Goal: Register for event/course

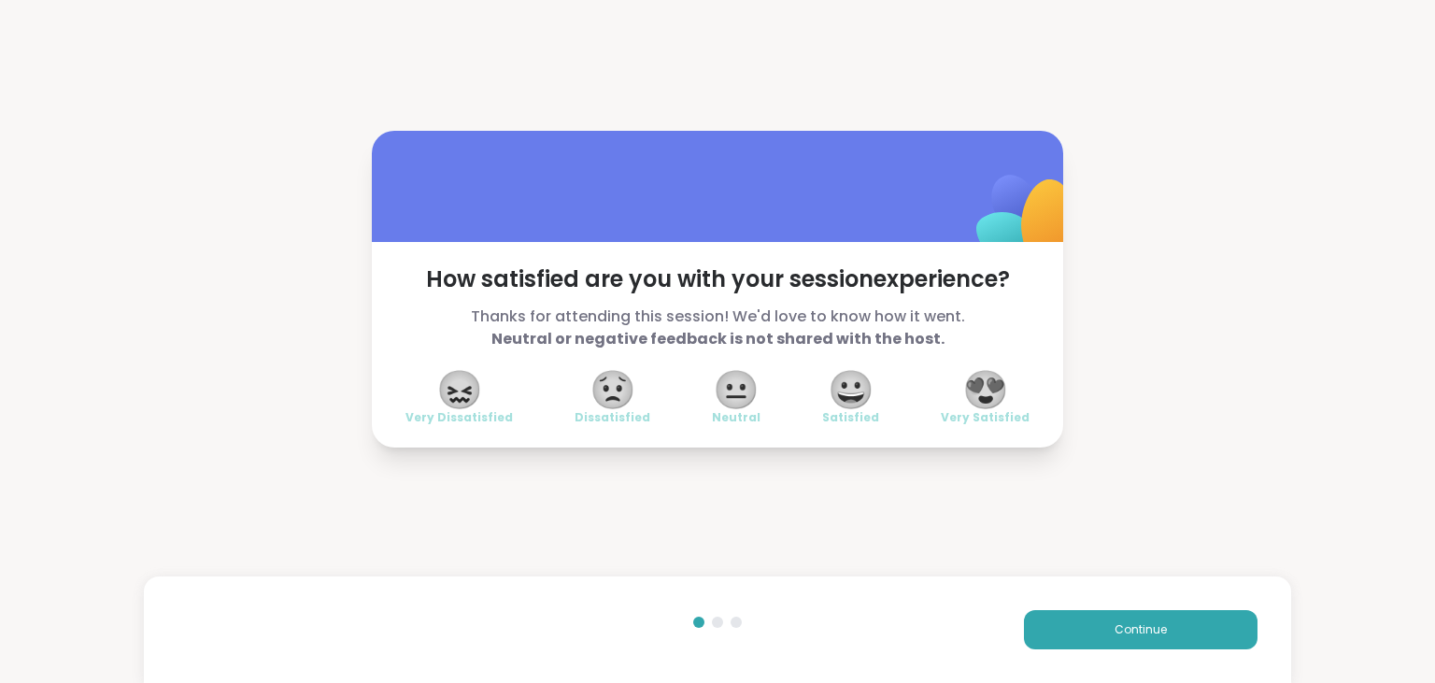
click at [850, 406] on span "😀" at bounding box center [851, 390] width 47 height 34
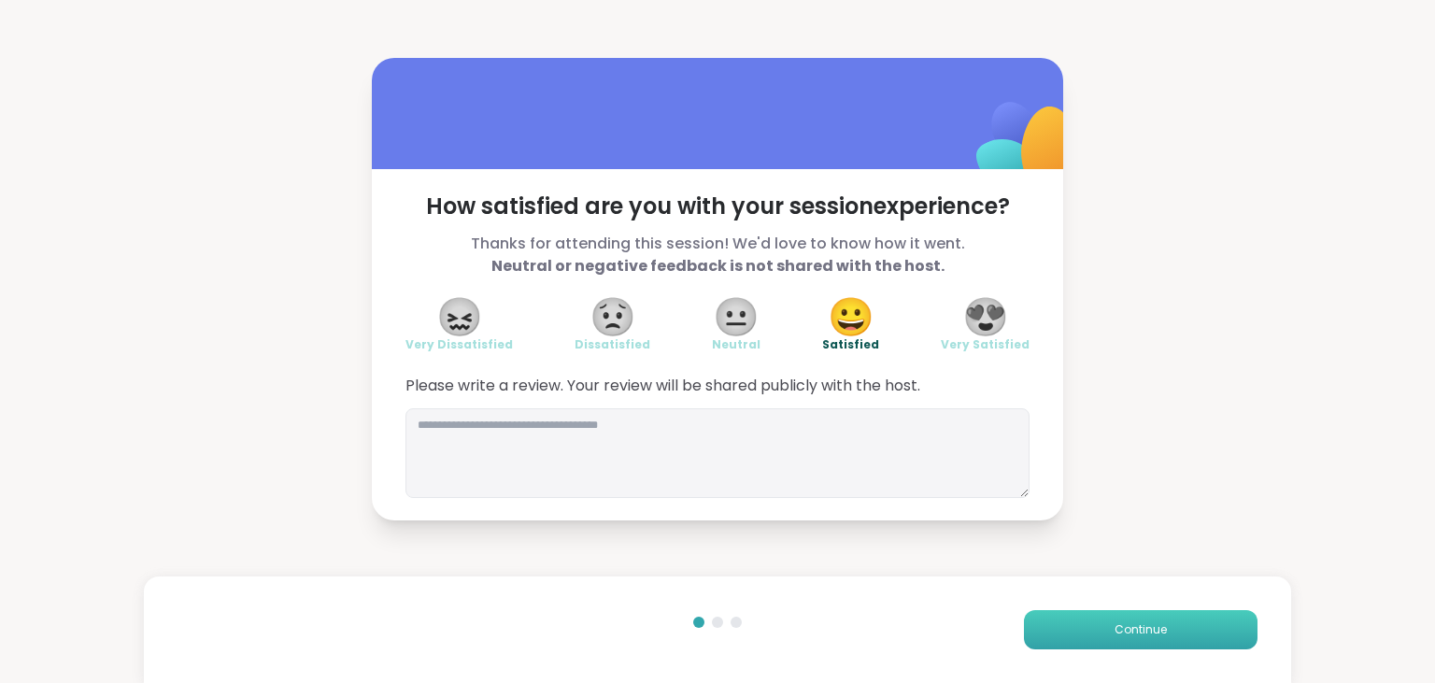
click at [1168, 640] on button "Continue" at bounding box center [1141, 629] width 234 height 39
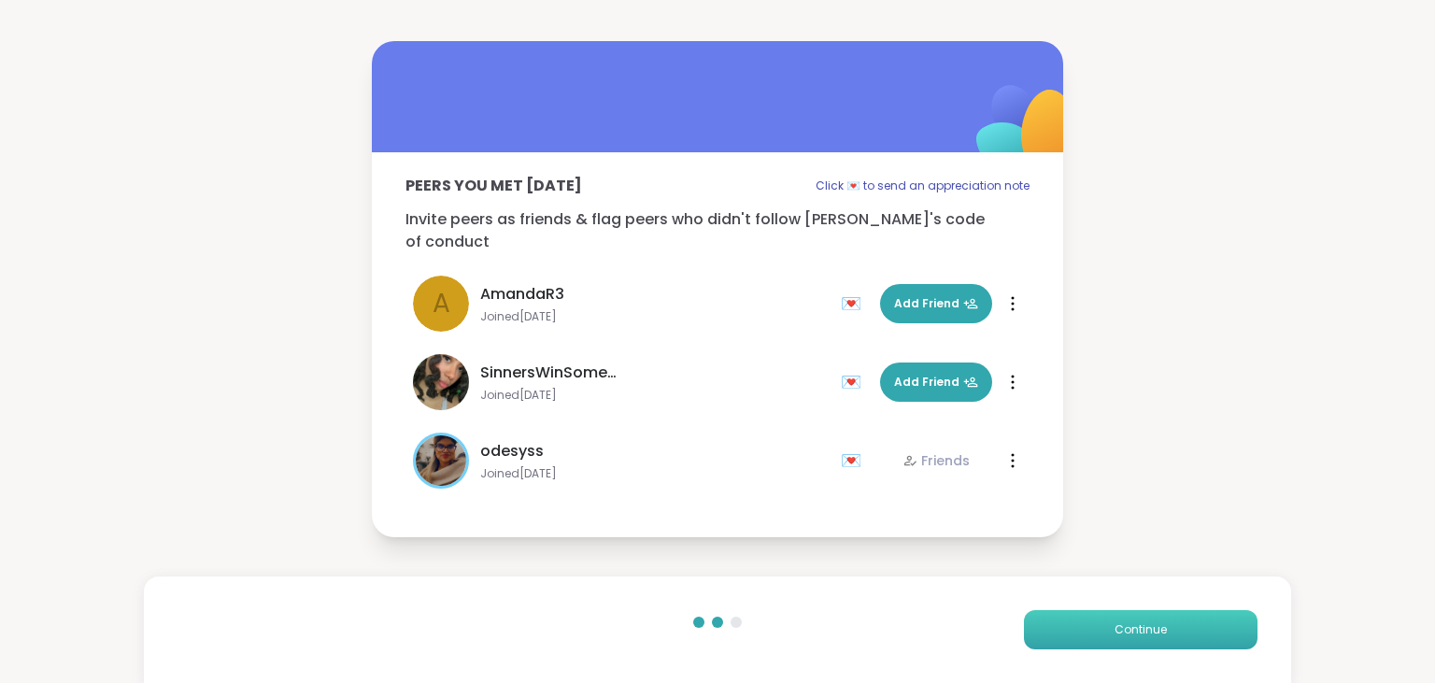
click at [1168, 640] on button "Continue" at bounding box center [1141, 629] width 234 height 39
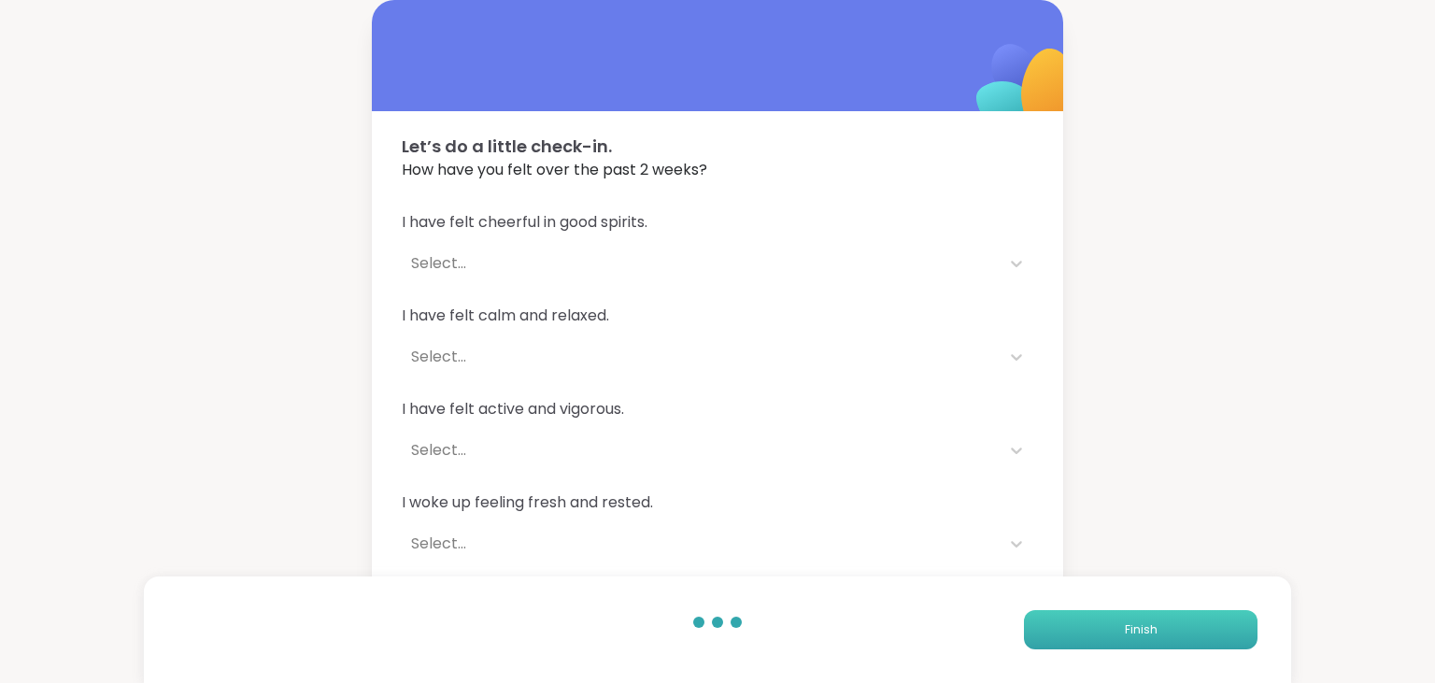
click at [1168, 640] on button "Finish" at bounding box center [1141, 629] width 234 height 39
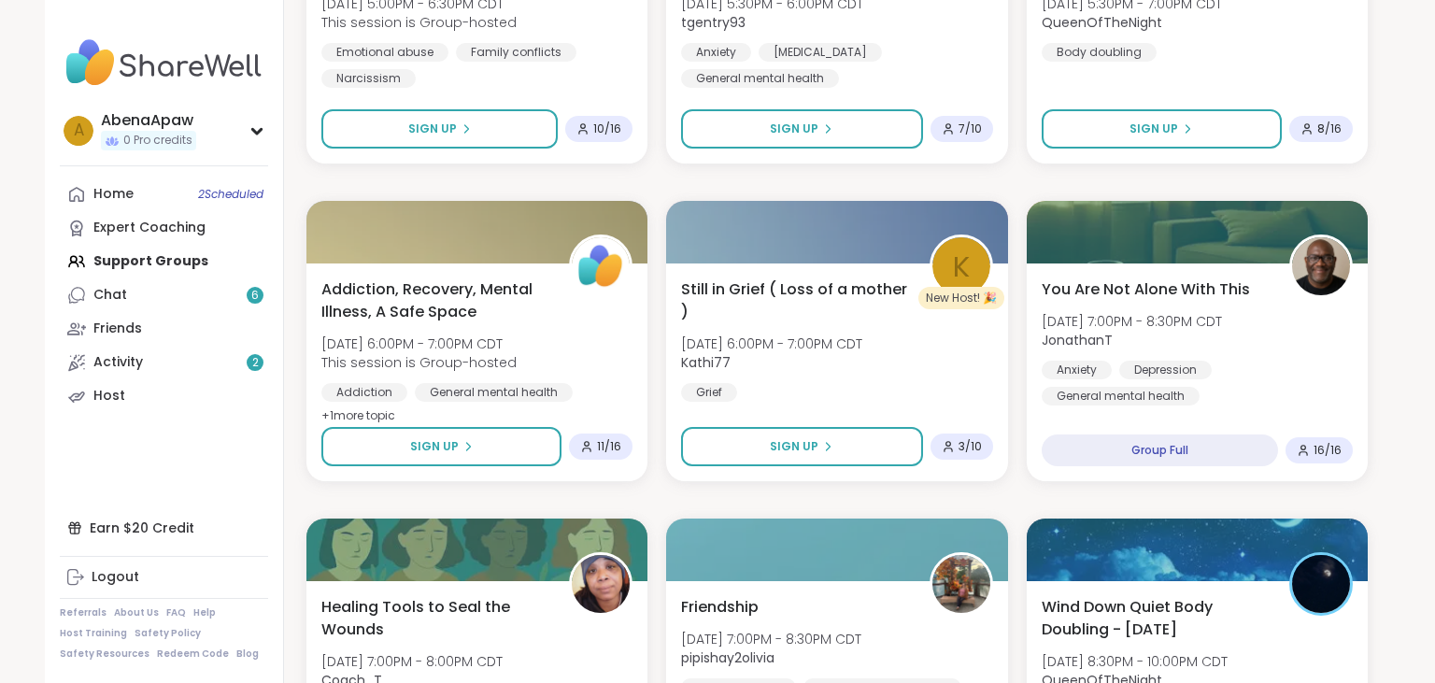
scroll to position [1070, 0]
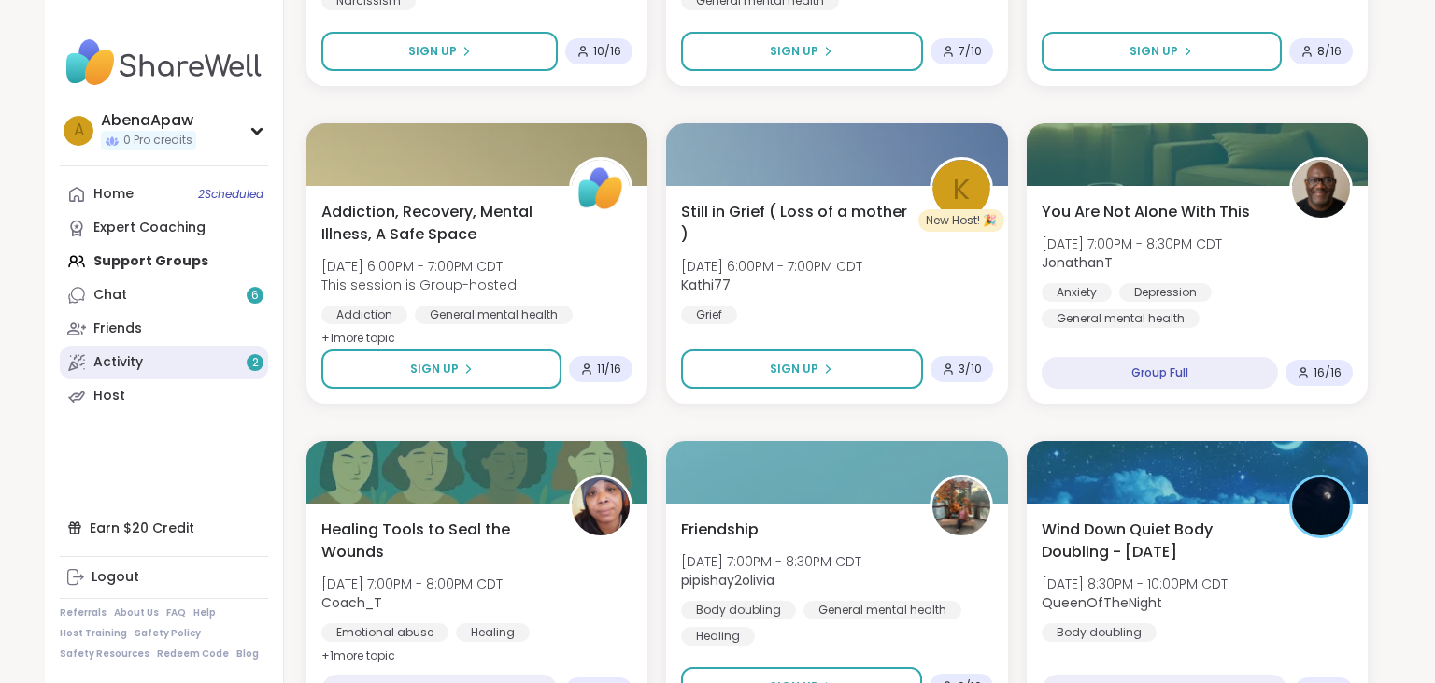
click at [206, 362] on link "Activity 2" at bounding box center [164, 363] width 208 height 34
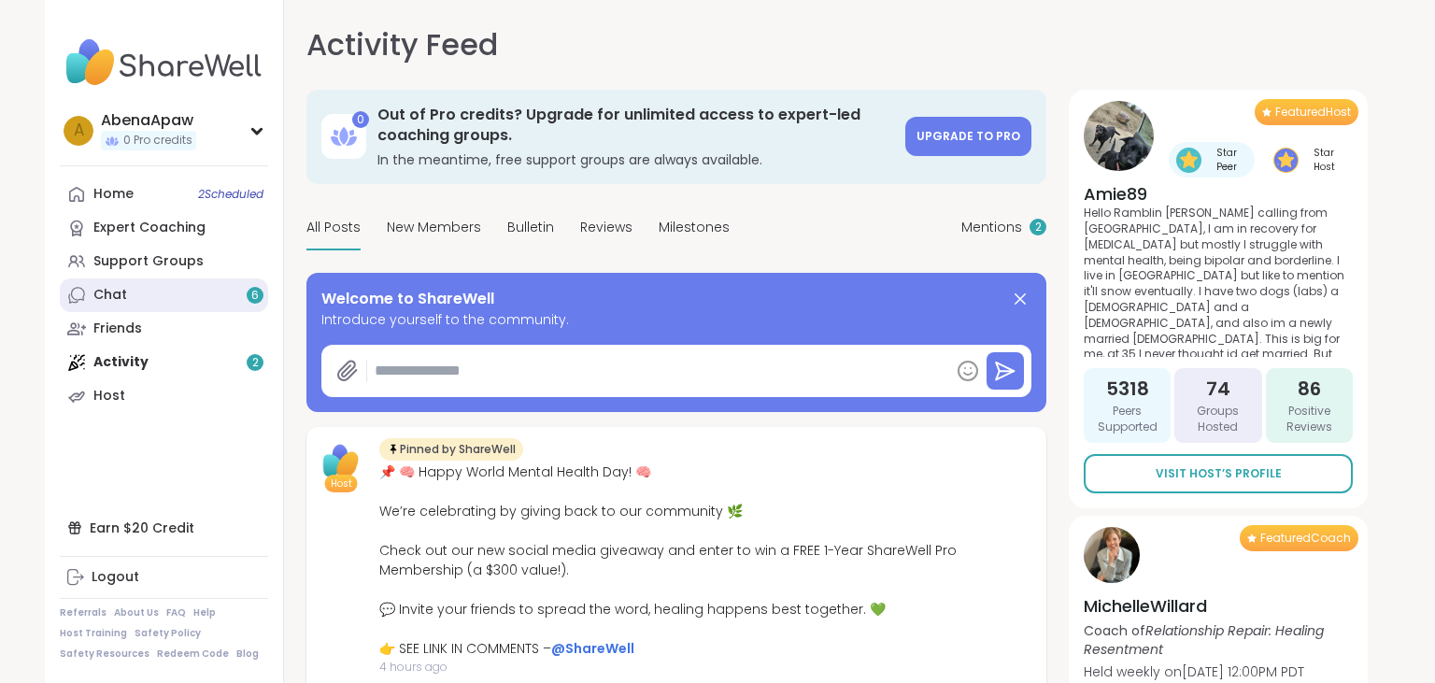
click at [195, 296] on link "Chat 6" at bounding box center [164, 295] width 208 height 34
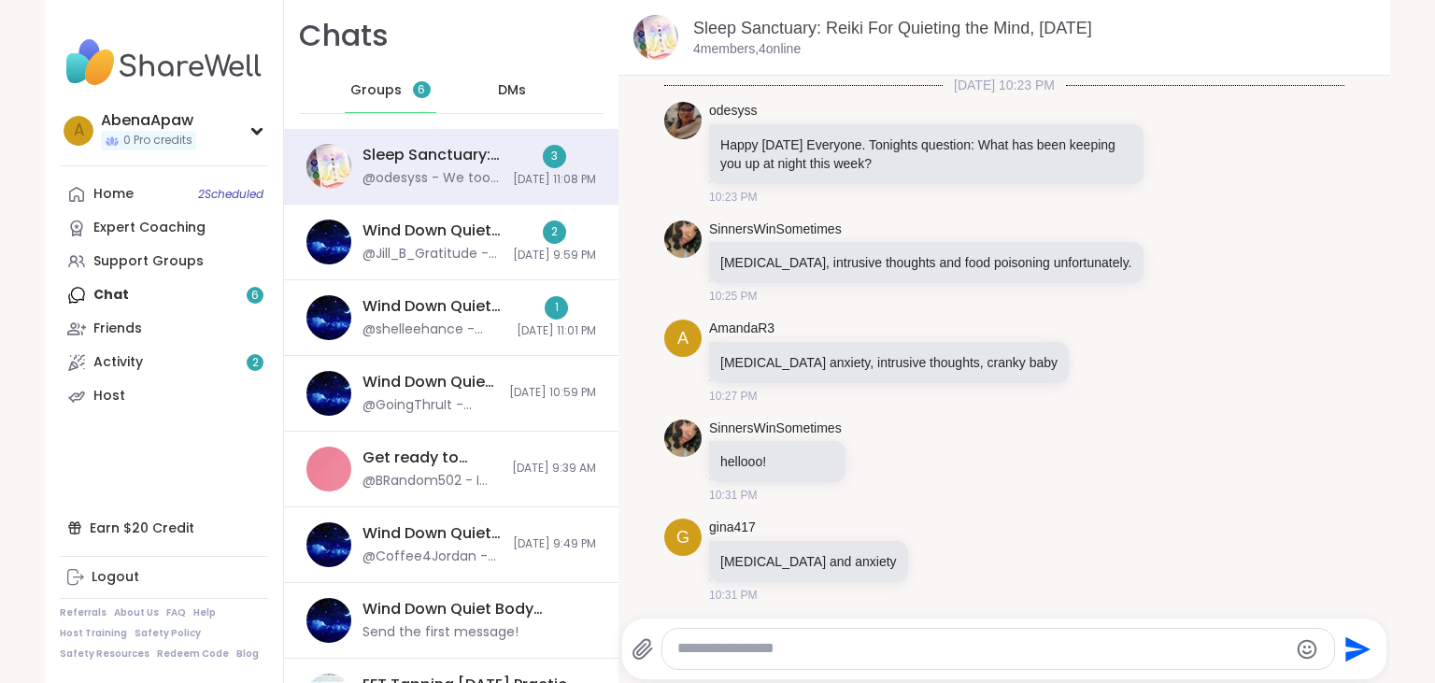
scroll to position [722, 0]
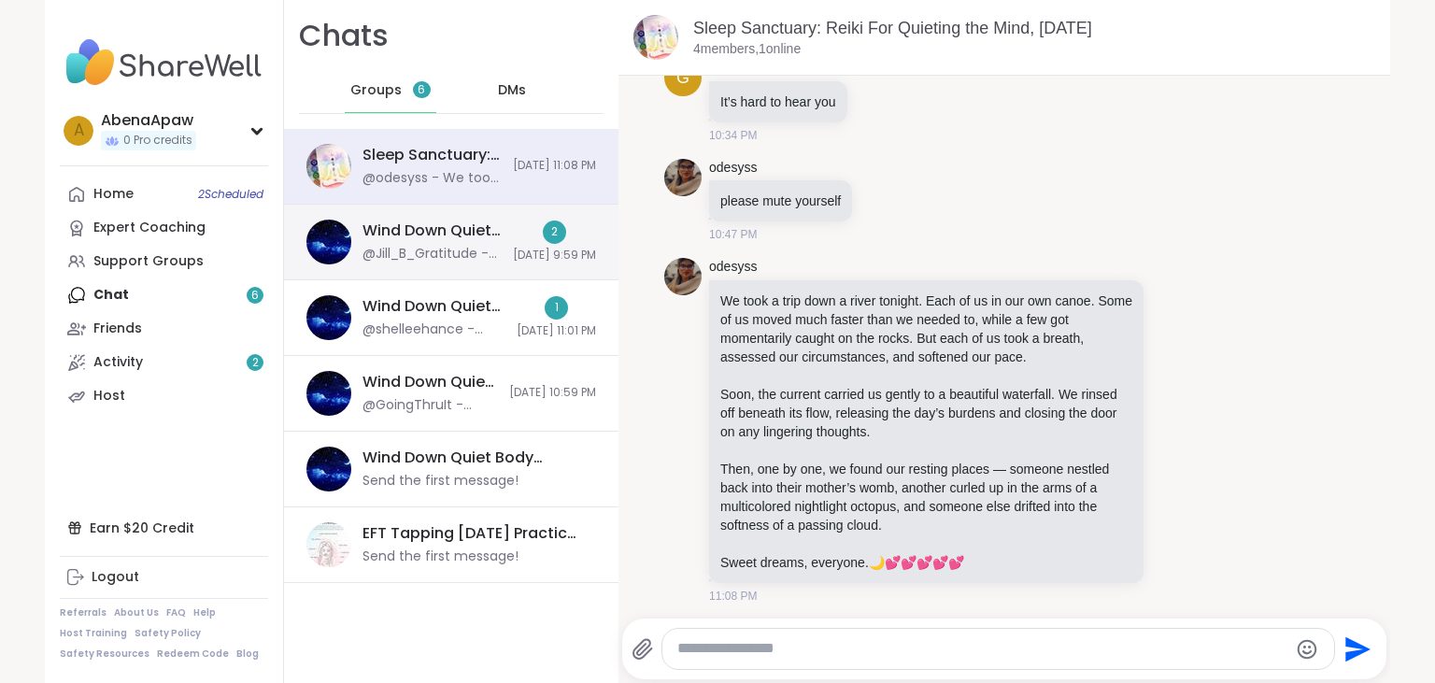
click at [404, 236] on div "Wind Down Quiet Body Doubling - [DATE]" at bounding box center [431, 230] width 139 height 21
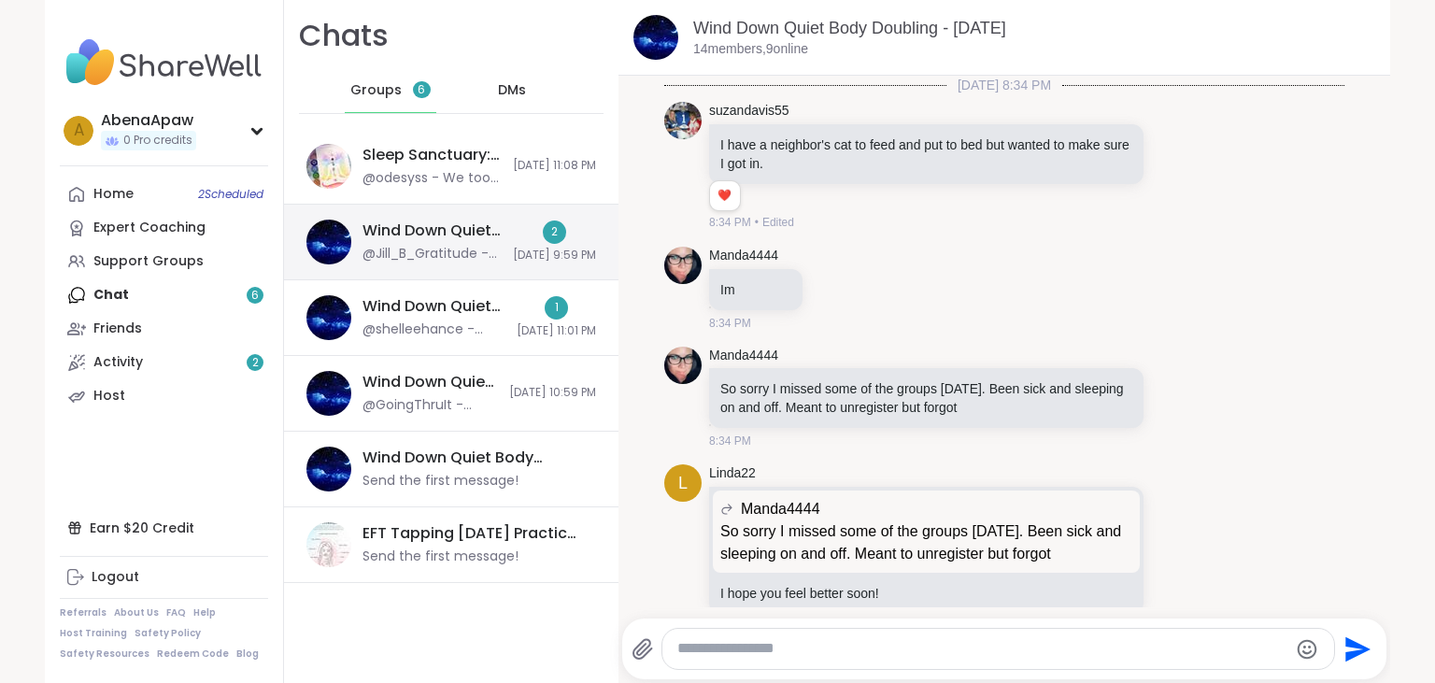
scroll to position [3587, 0]
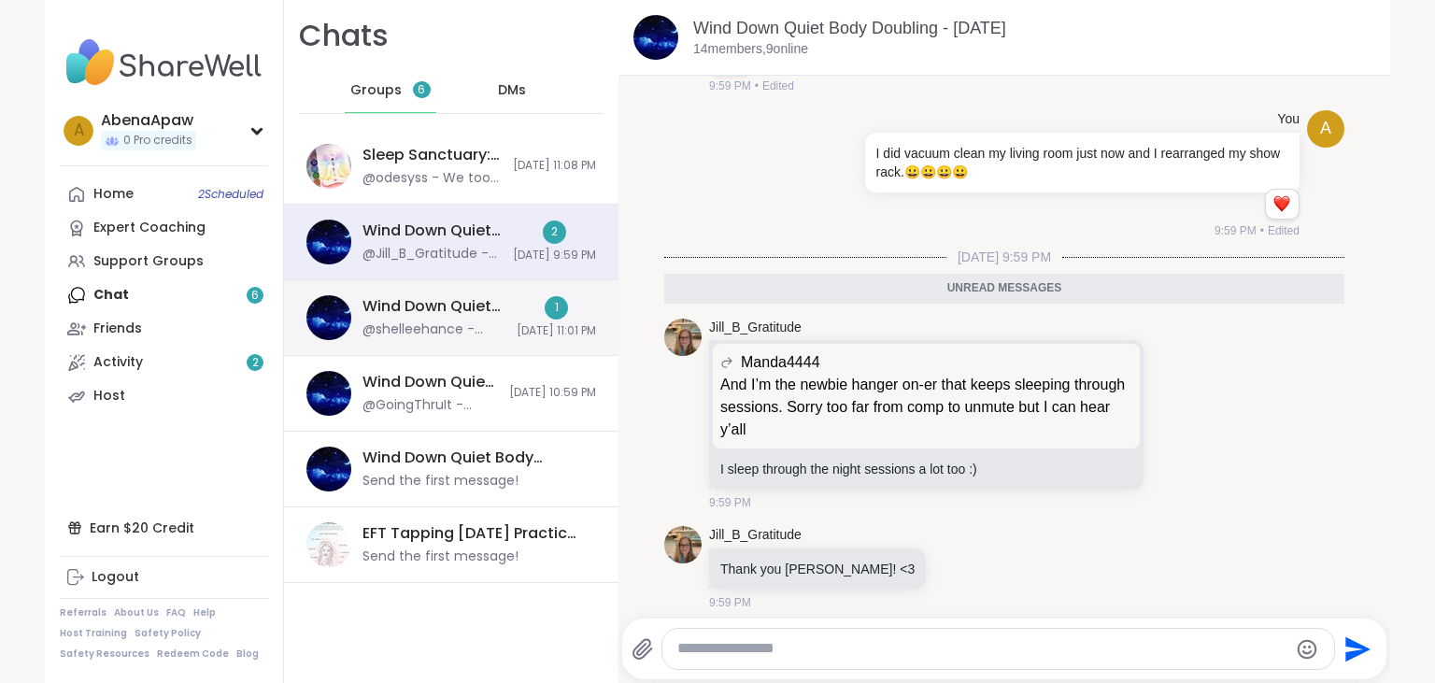
click at [413, 293] on div "Wind Down Quiet Body Doubling - [DATE] @shelleehance - [URL][DOMAIN_NAME] 1 [DA…" at bounding box center [451, 318] width 334 height 76
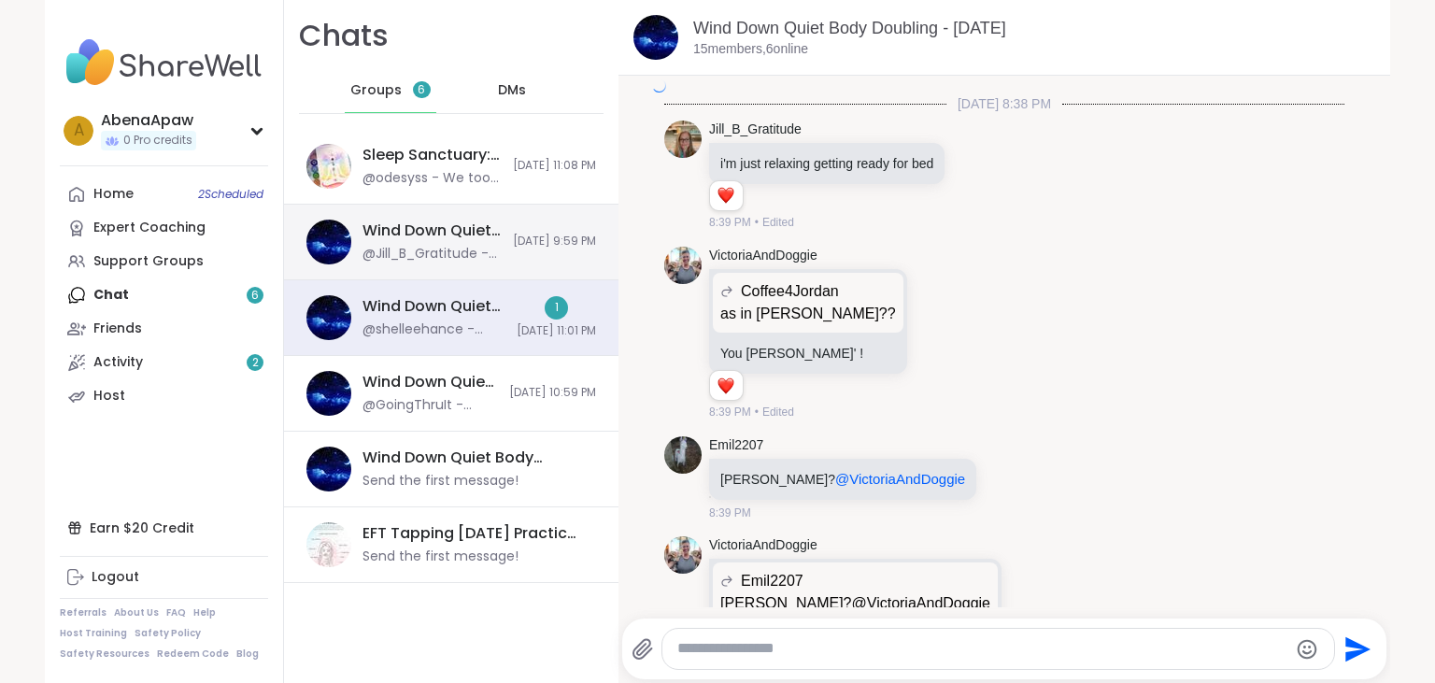
scroll to position [5416, 0]
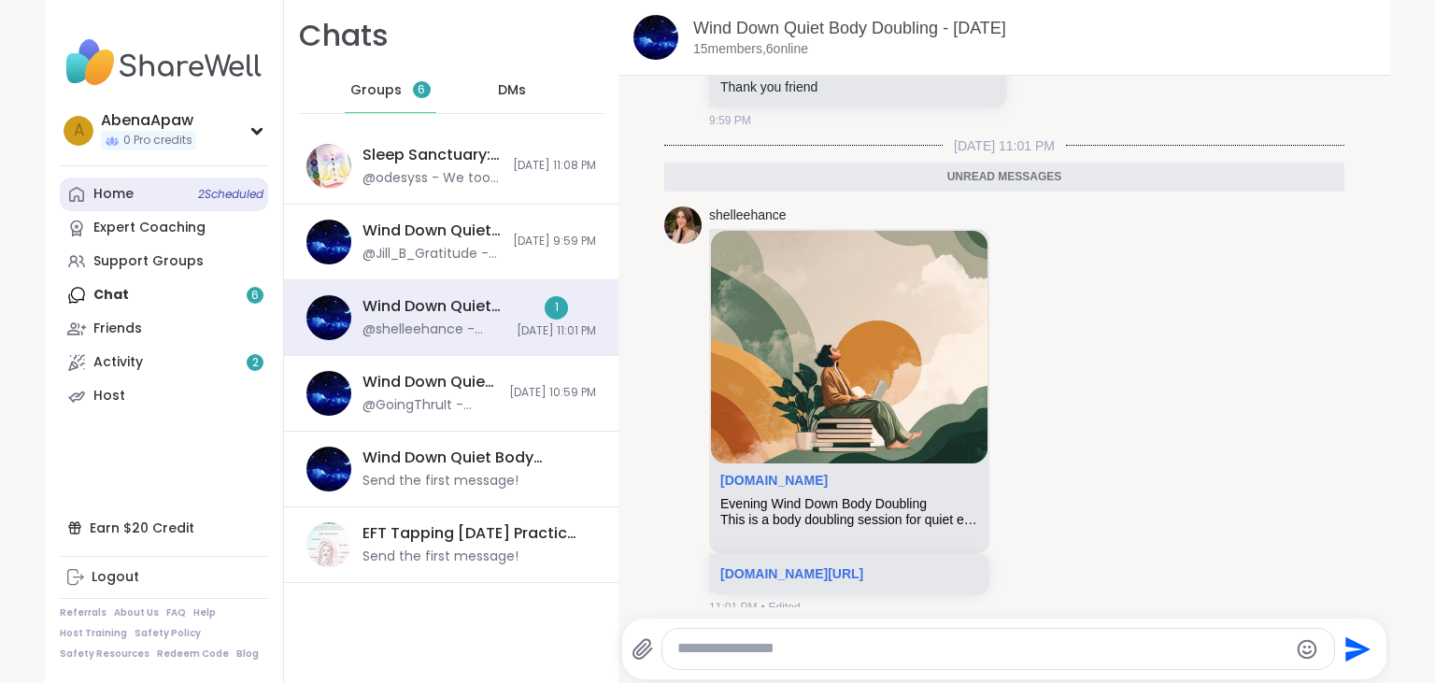
click at [187, 200] on link "Home 2 Scheduled" at bounding box center [164, 194] width 208 height 34
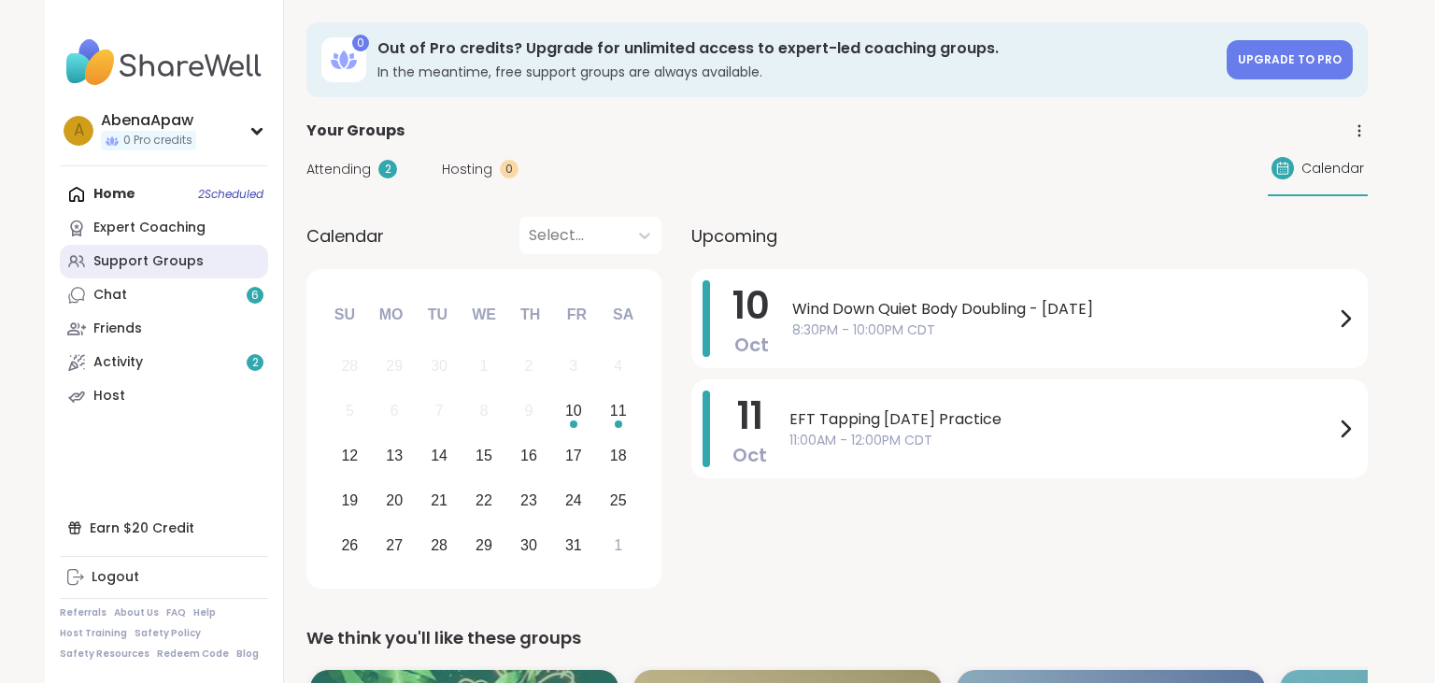
click at [148, 264] on div "Support Groups" at bounding box center [148, 261] width 110 height 19
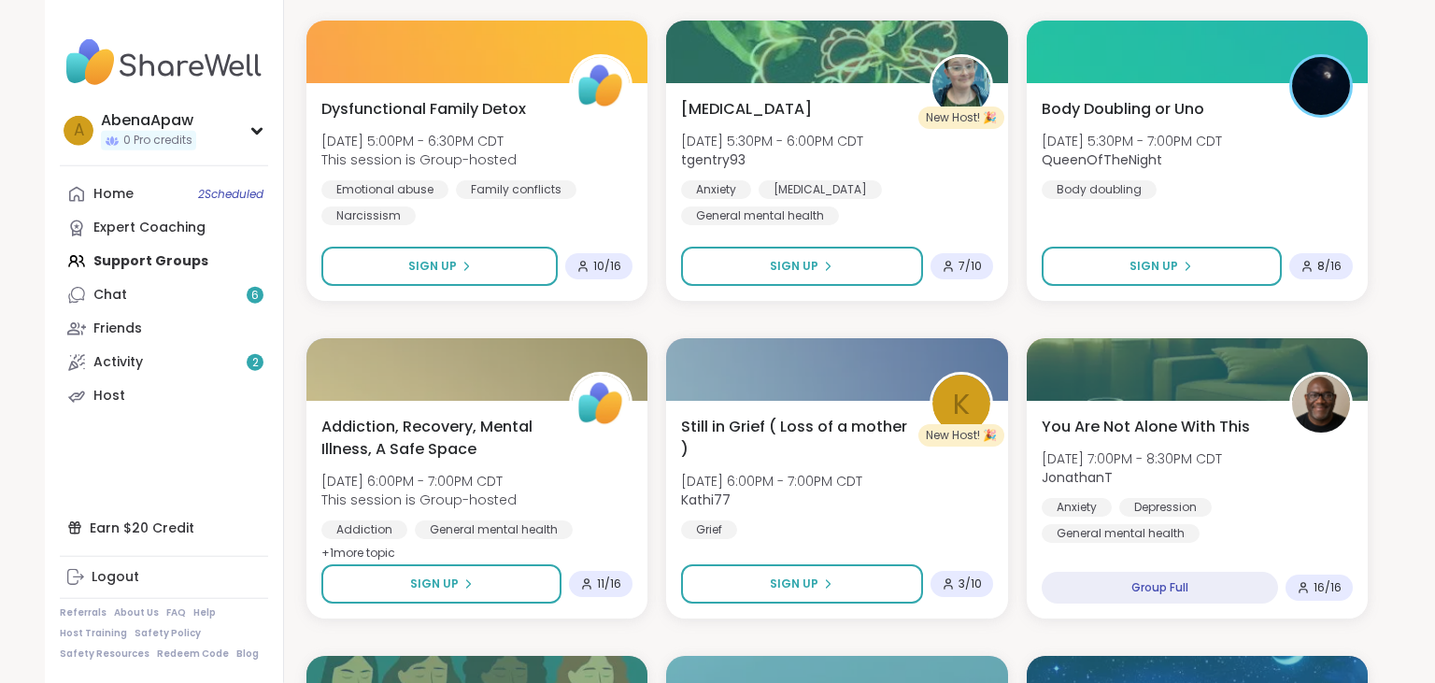
scroll to position [869, 0]
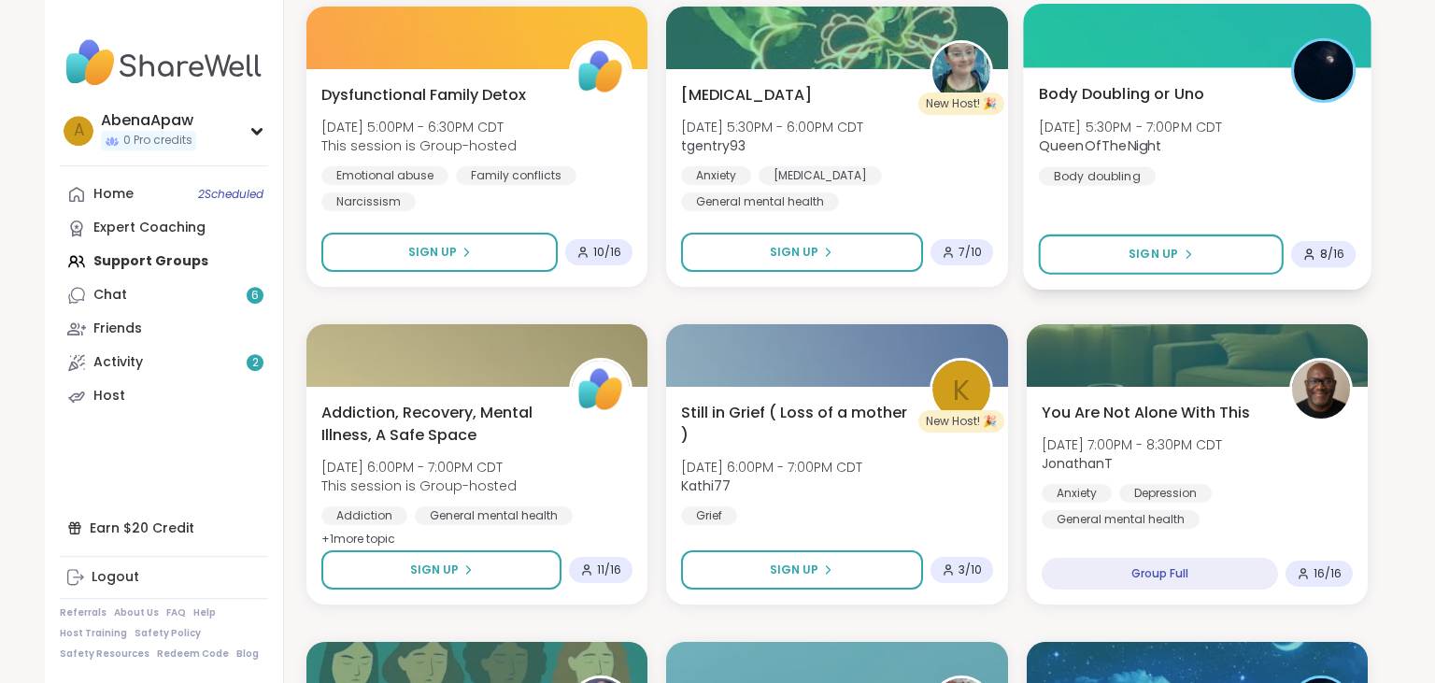
click at [1145, 109] on div "Body Doubling or Uno [DATE] 5:30PM - 7:00PM CDT QueenOfTheNight Body doubling" at bounding box center [1197, 133] width 318 height 103
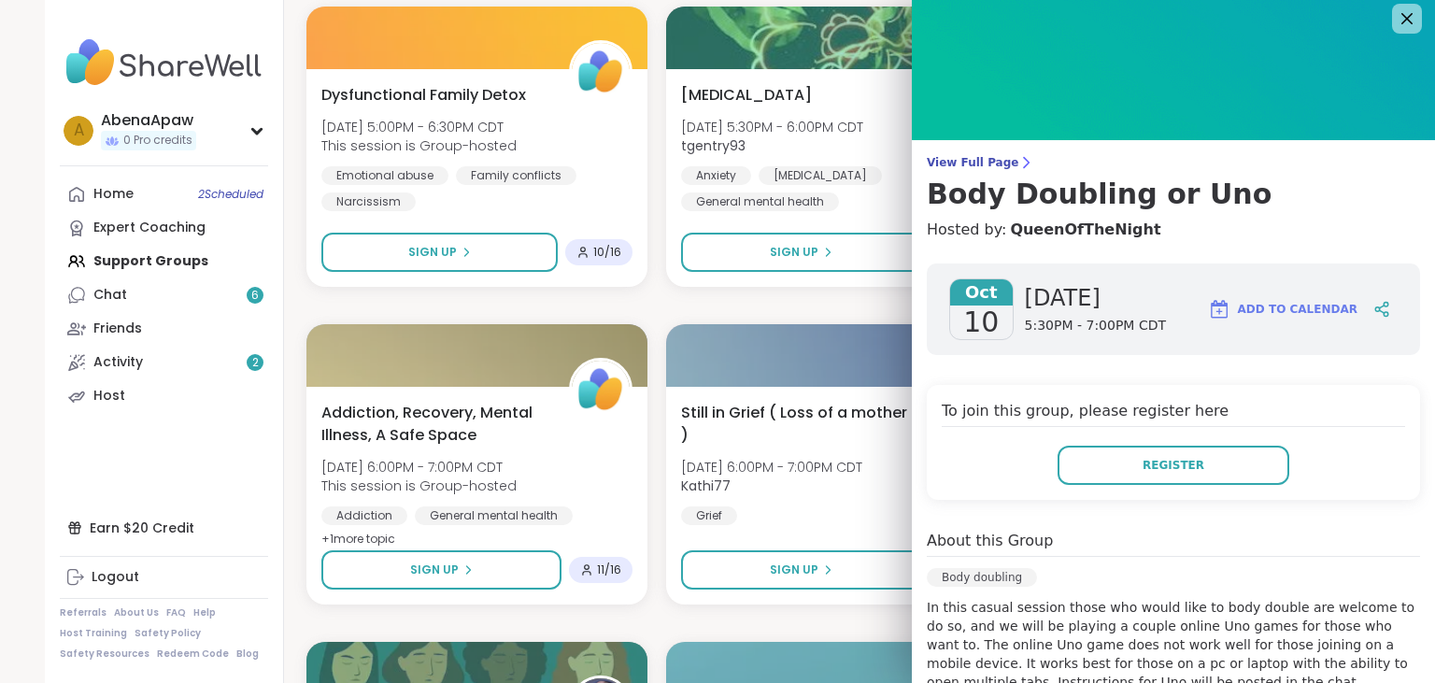
scroll to position [0, 0]
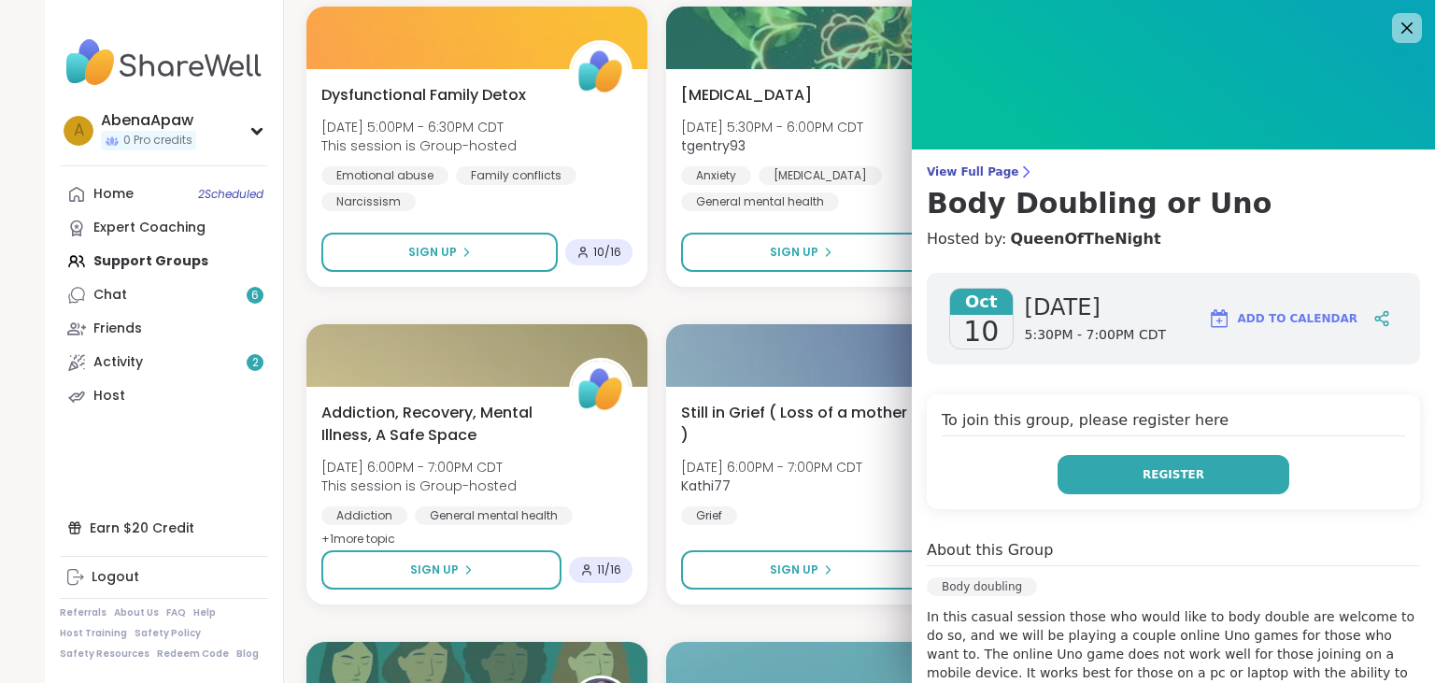
click at [1208, 484] on button "Register" at bounding box center [1174, 474] width 232 height 39
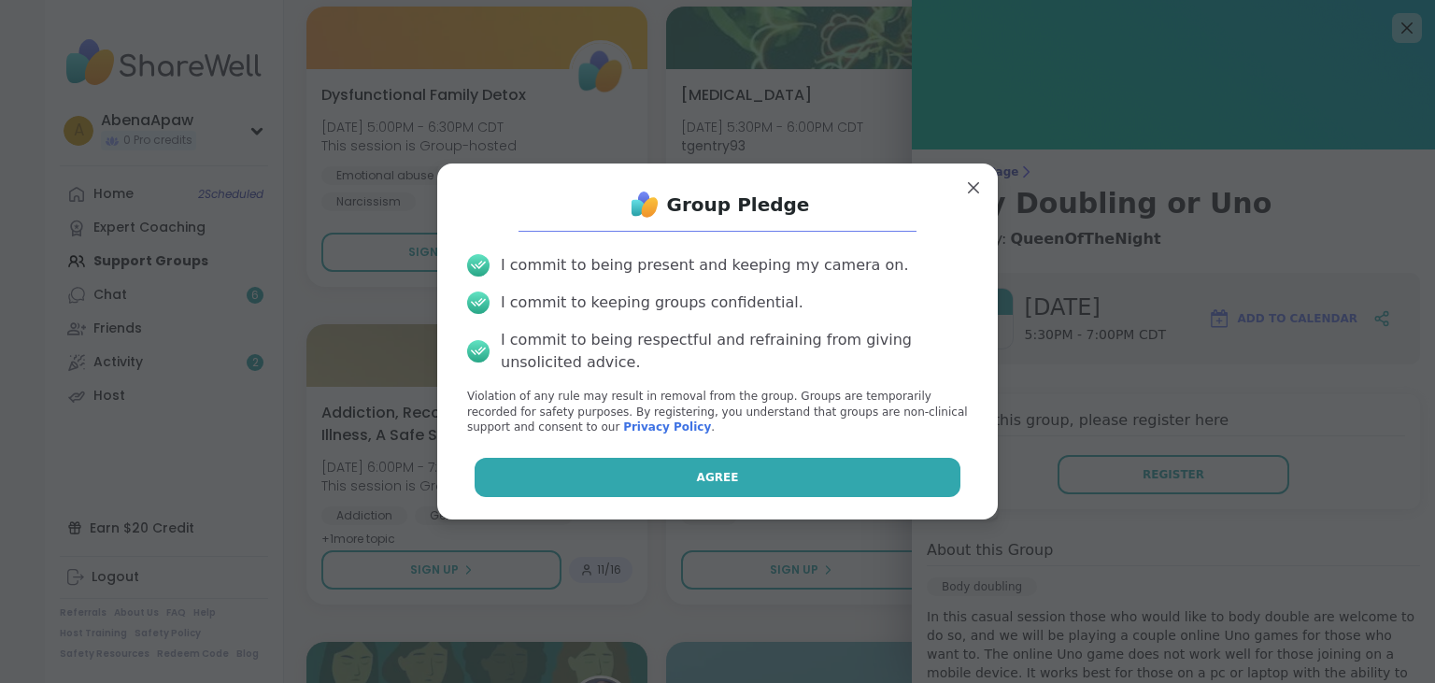
click at [944, 476] on button "Agree" at bounding box center [718, 477] width 487 height 39
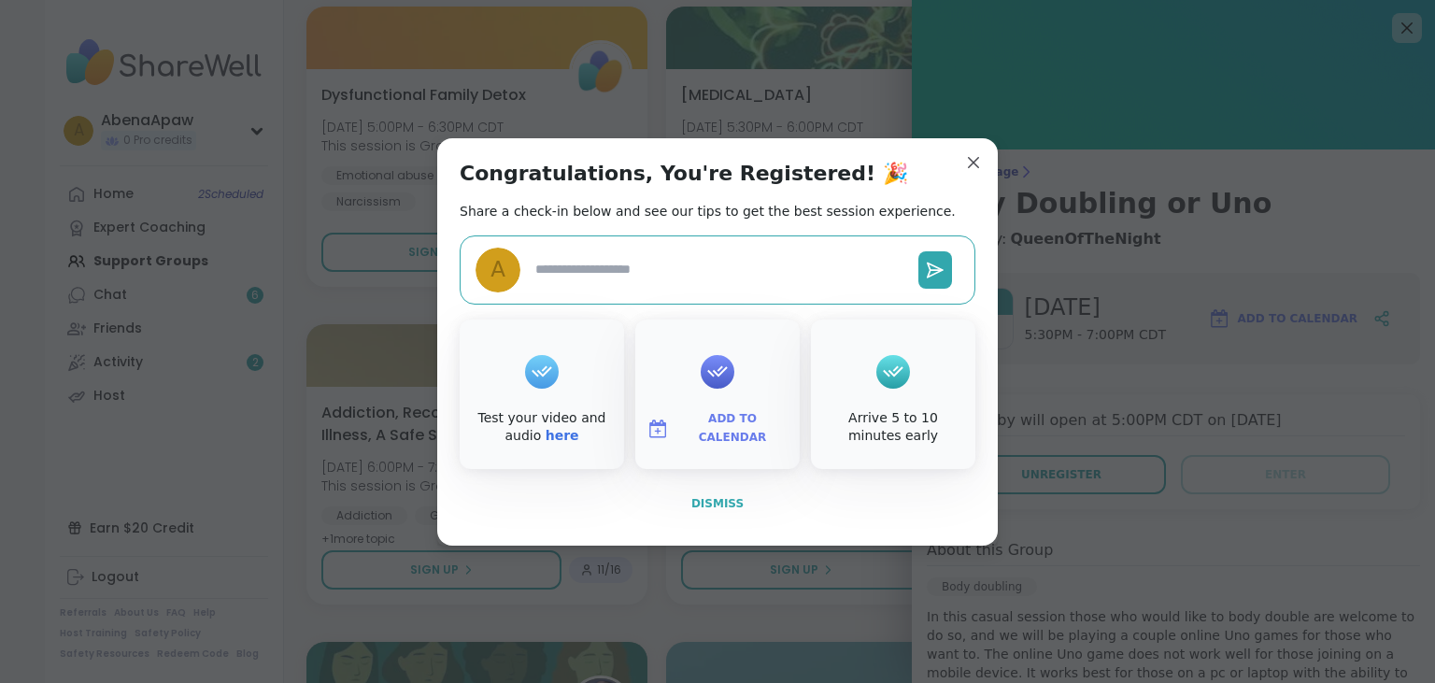
type textarea "*"
click at [729, 506] on span "Dismiss" at bounding box center [717, 503] width 52 height 13
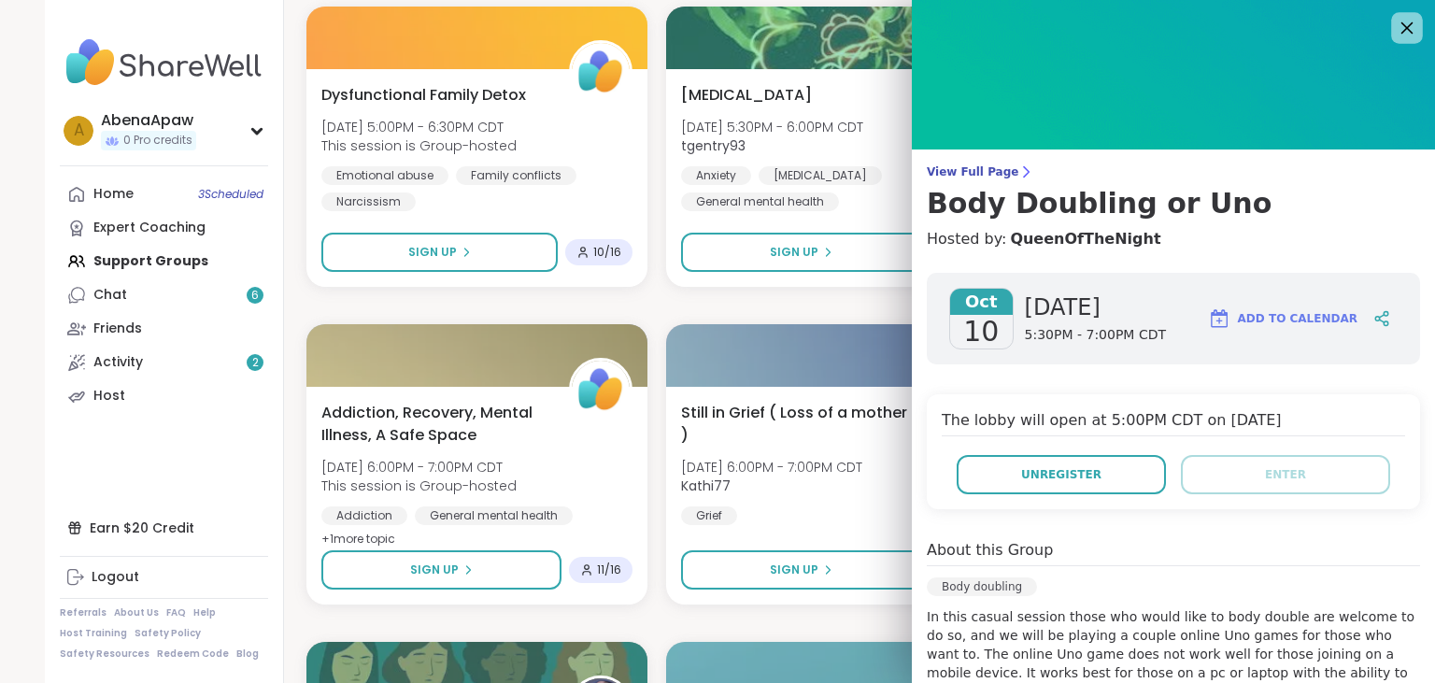
click at [1404, 25] on icon at bounding box center [1407, 28] width 12 height 12
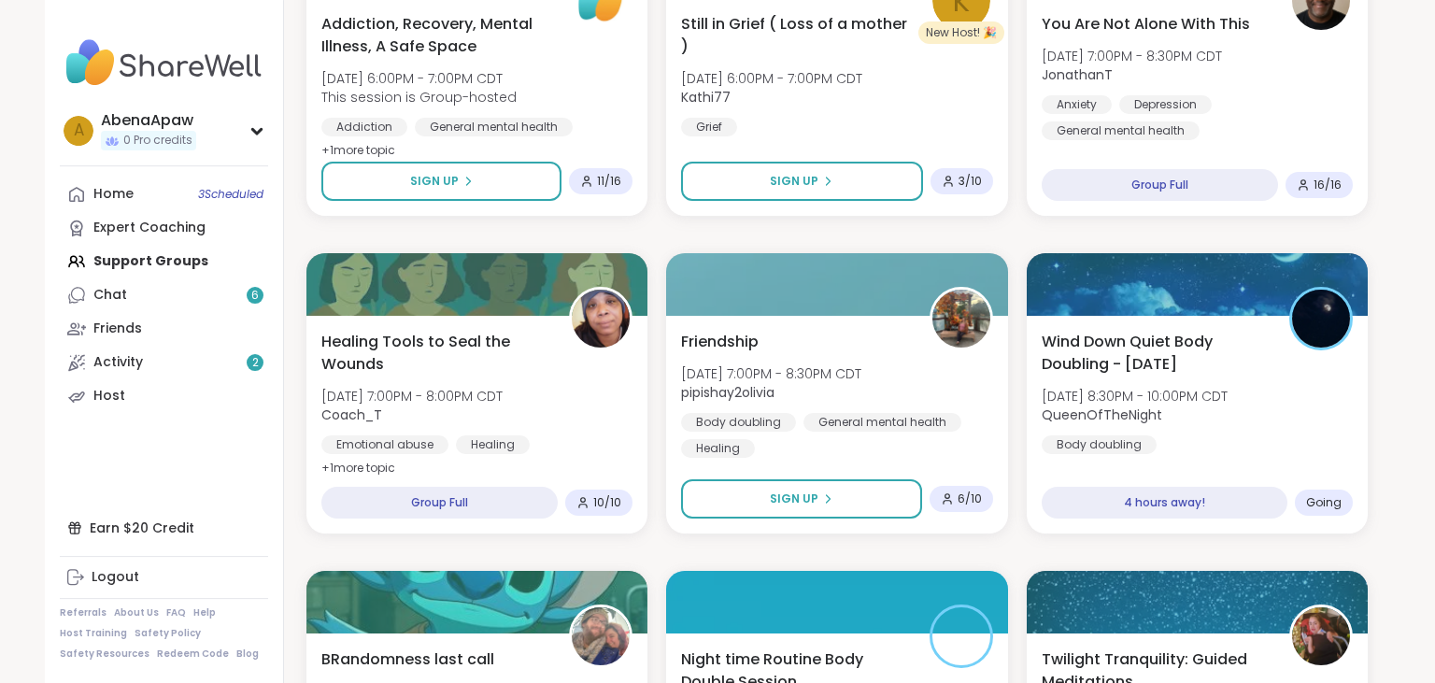
scroll to position [1327, 0]
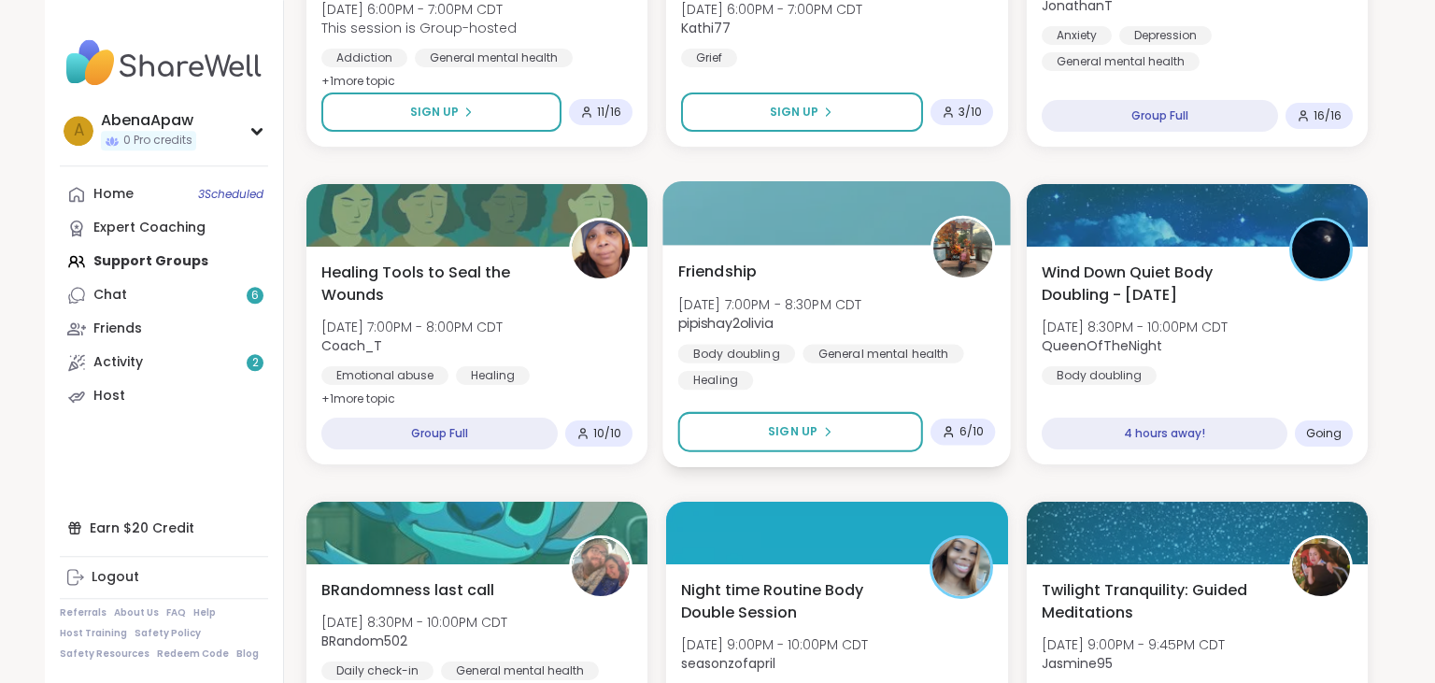
click at [740, 270] on span "Friendship" at bounding box center [717, 271] width 79 height 22
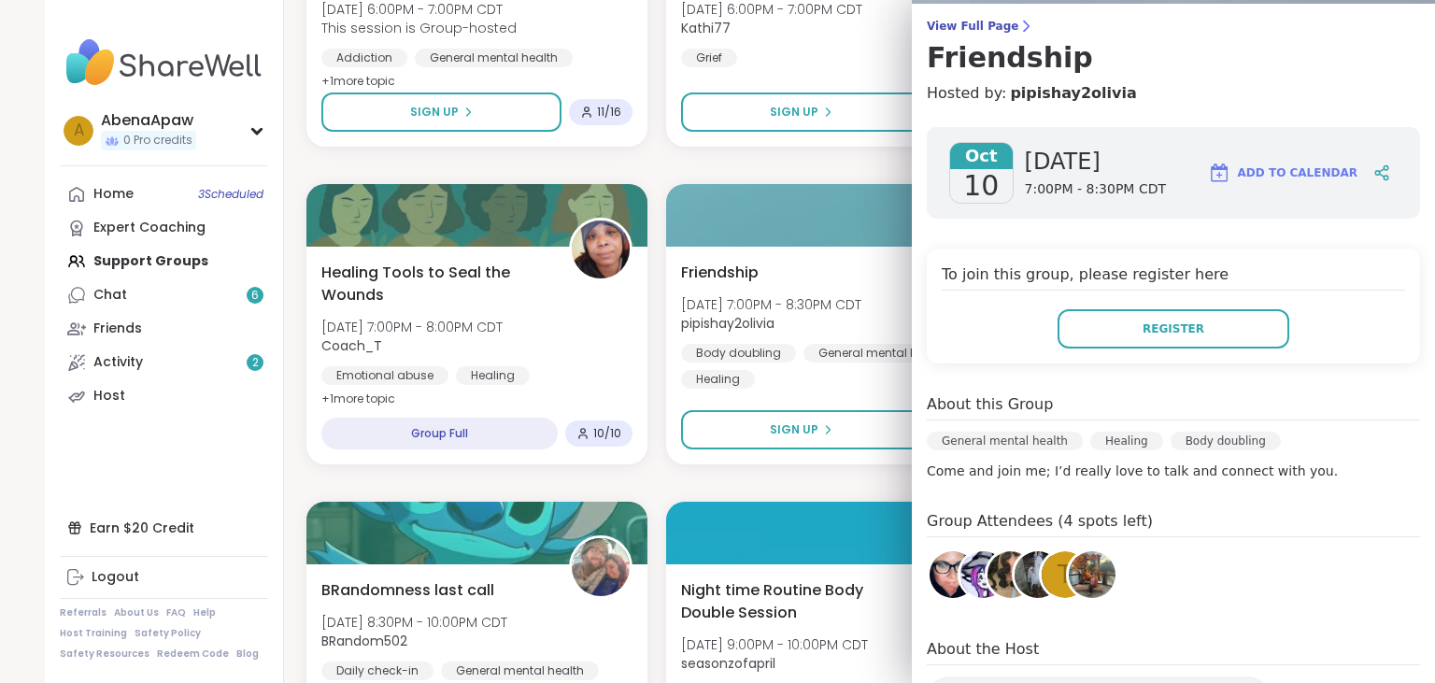
scroll to position [0, 0]
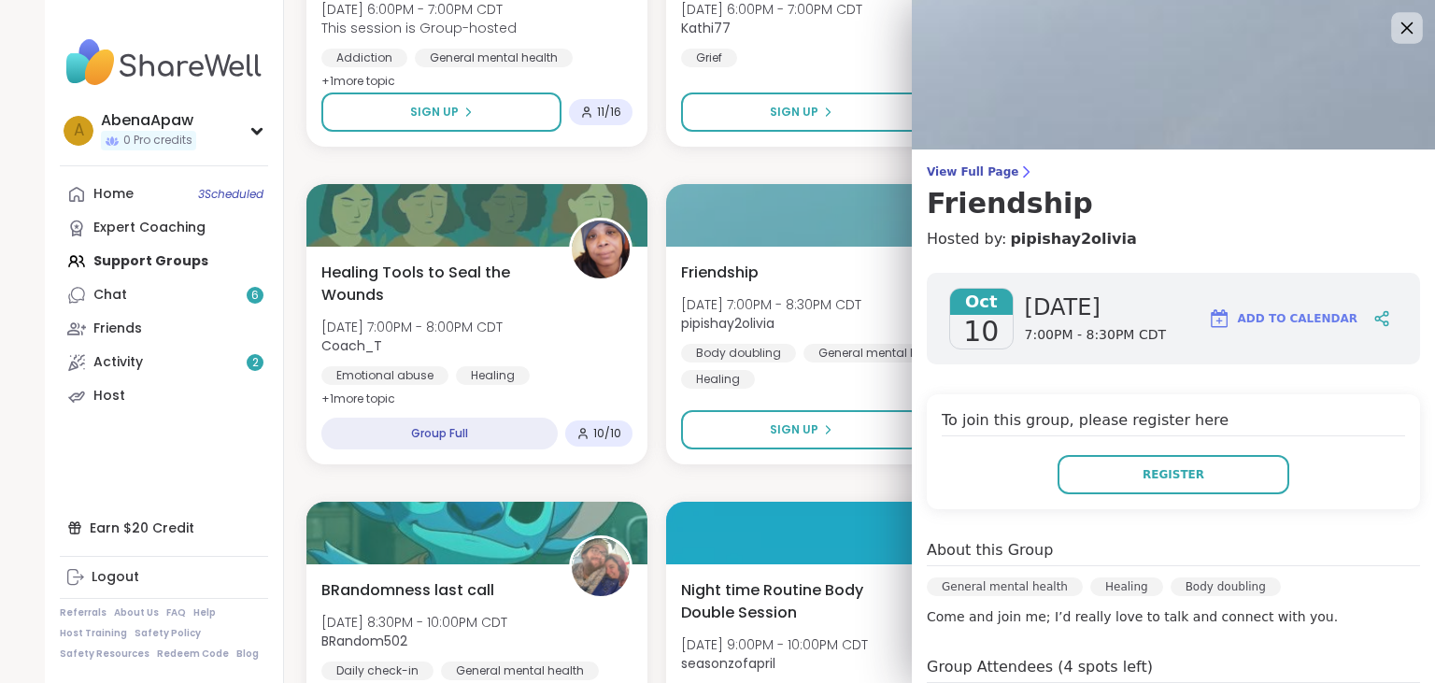
click at [1399, 14] on div at bounding box center [1407, 28] width 32 height 32
click at [1405, 32] on icon at bounding box center [1407, 28] width 12 height 12
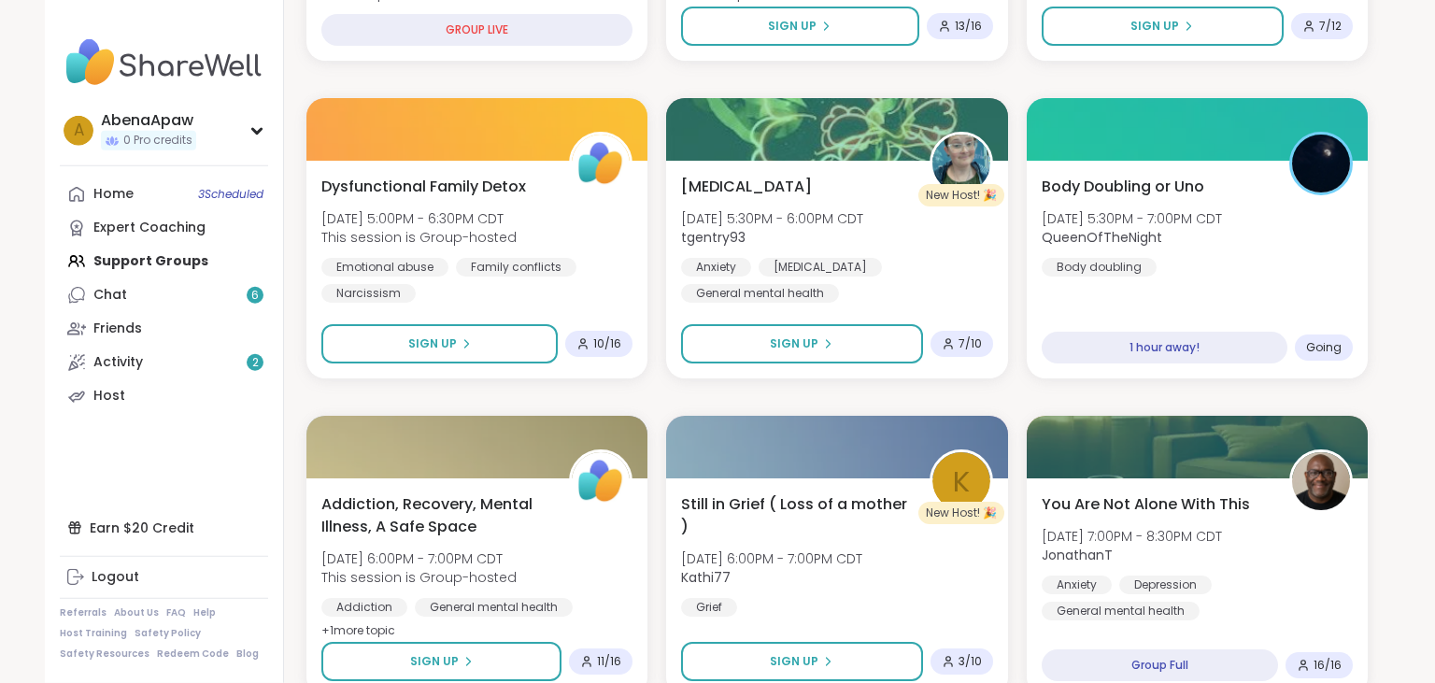
scroll to position [773, 0]
